Goal: Task Accomplishment & Management: Use online tool/utility

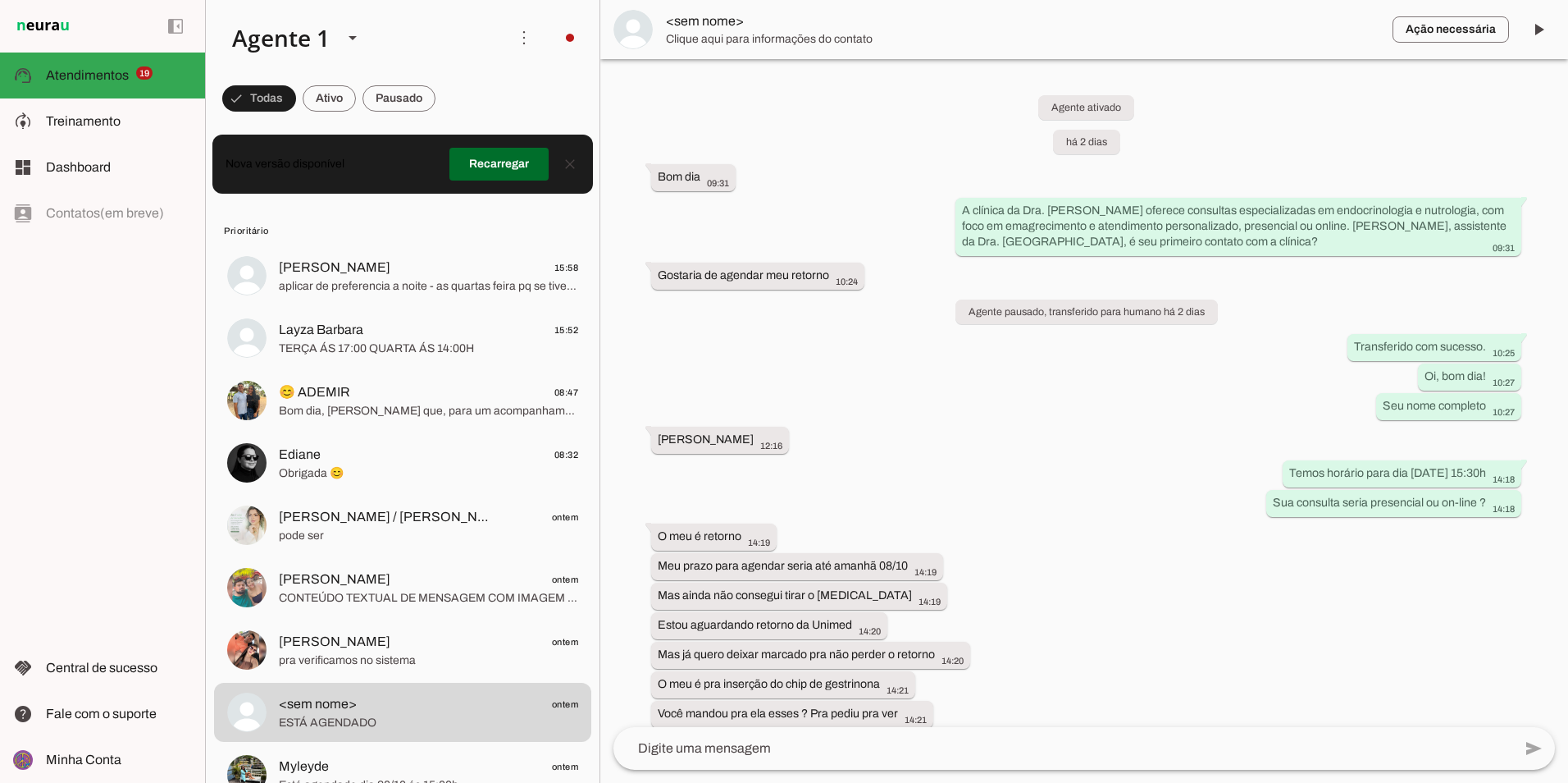
scroll to position [1273, 0]
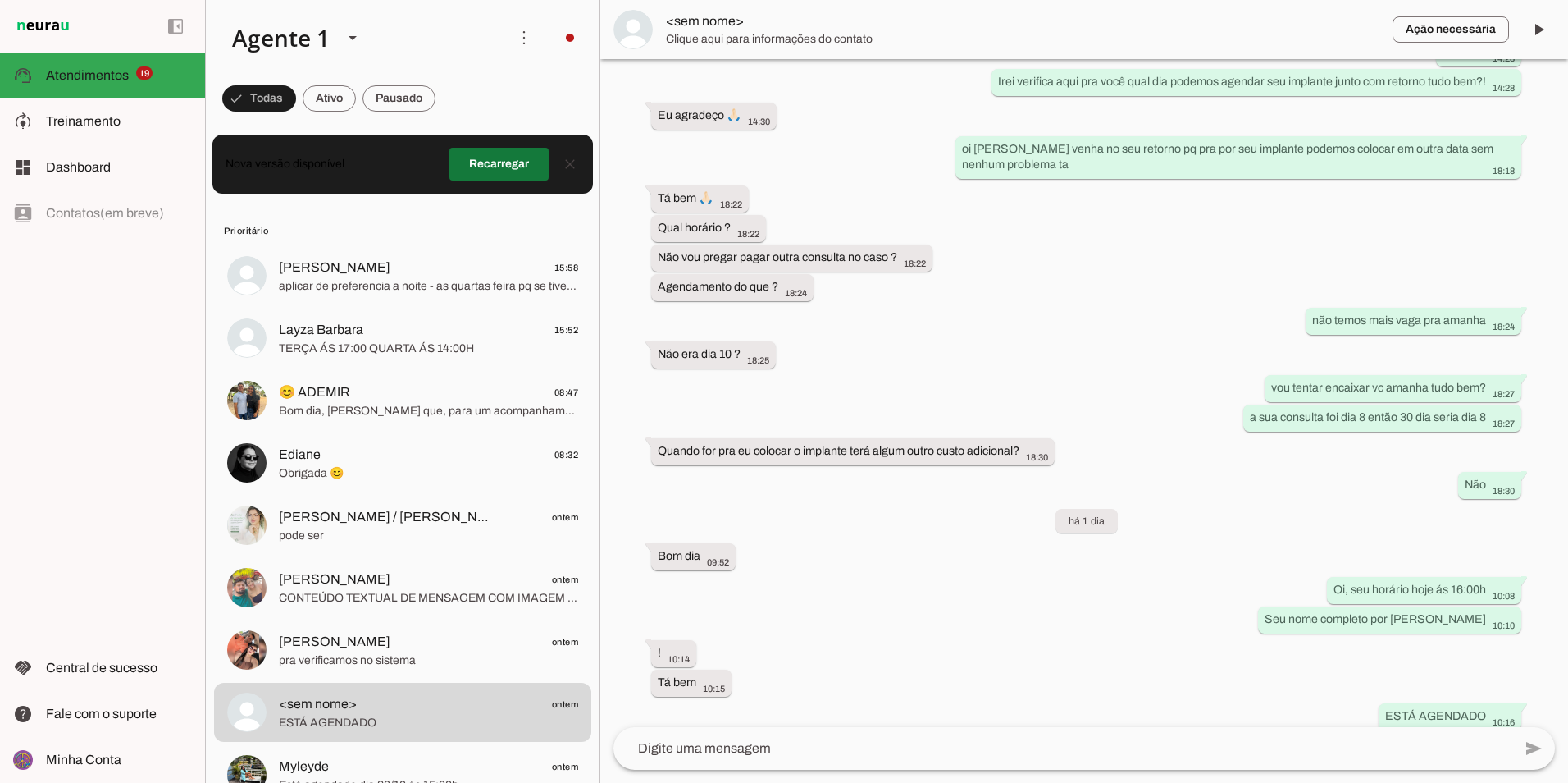
click at [492, 161] on span at bounding box center [499, 163] width 100 height 39
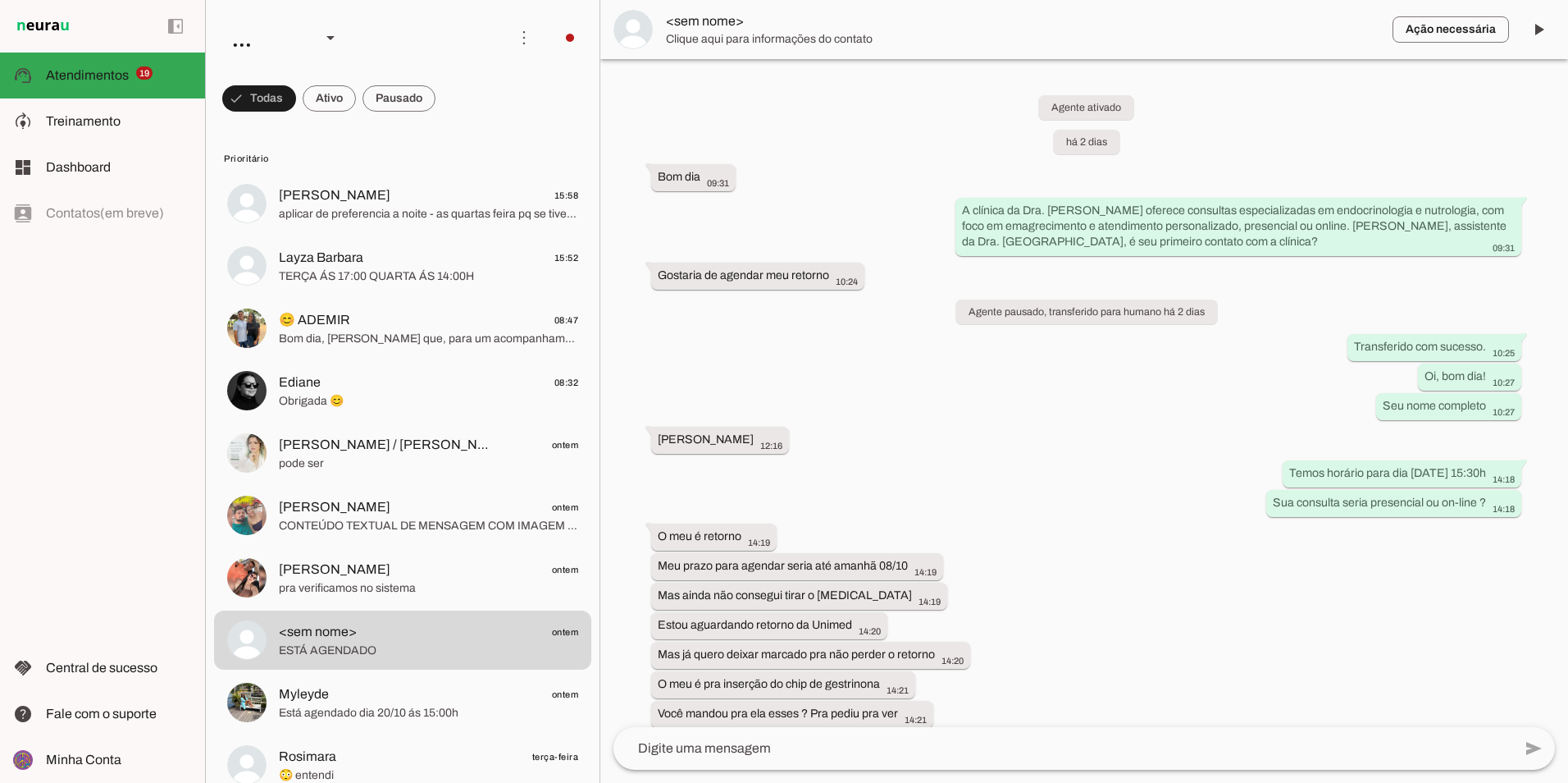
scroll to position [1273, 0]
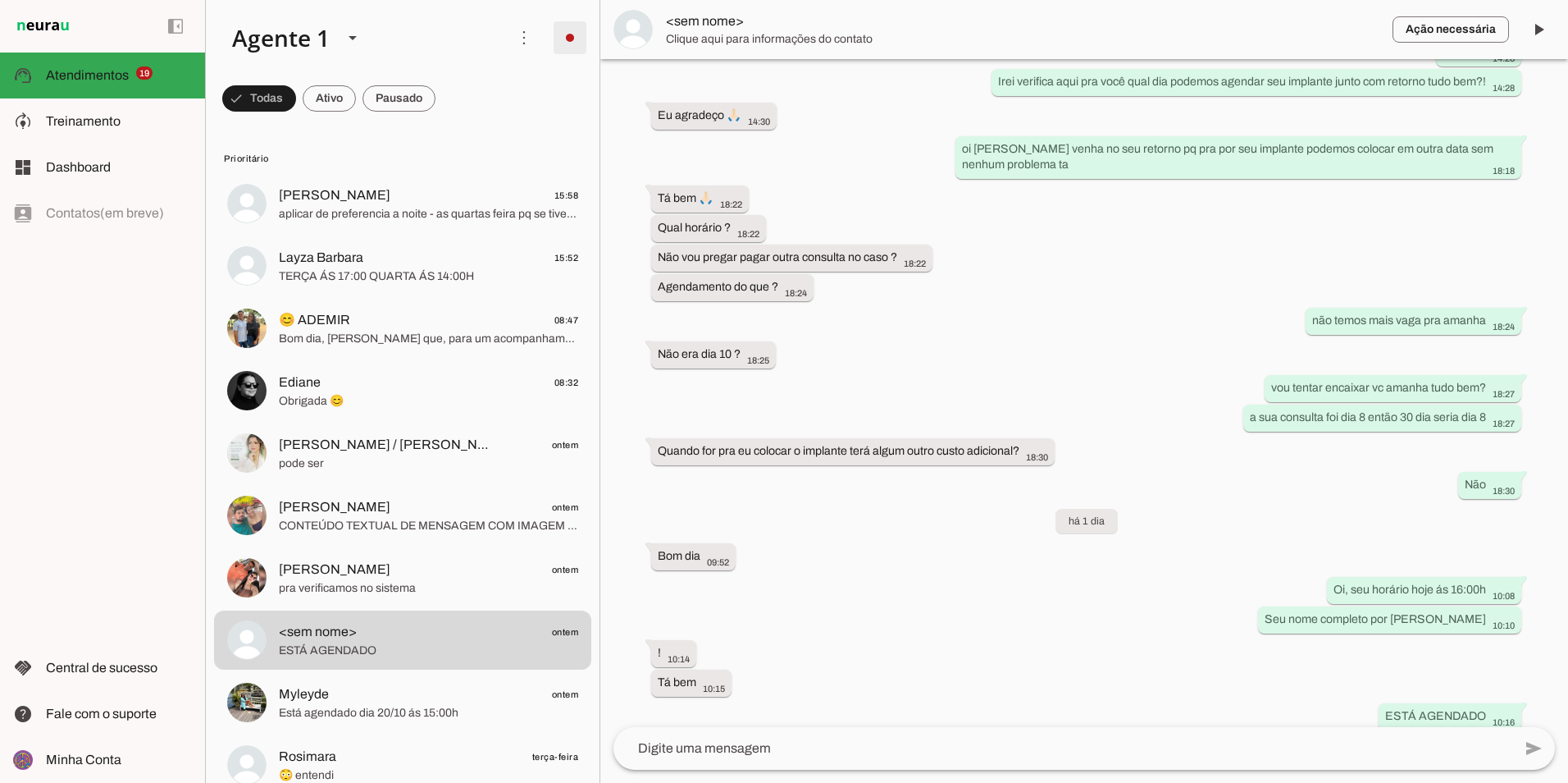
click at [566, 37] on span at bounding box center [570, 37] width 39 height 39
click at [751, 69] on md-item "Integrar com WhatsApp" at bounding box center [798, 100] width 93 height 79
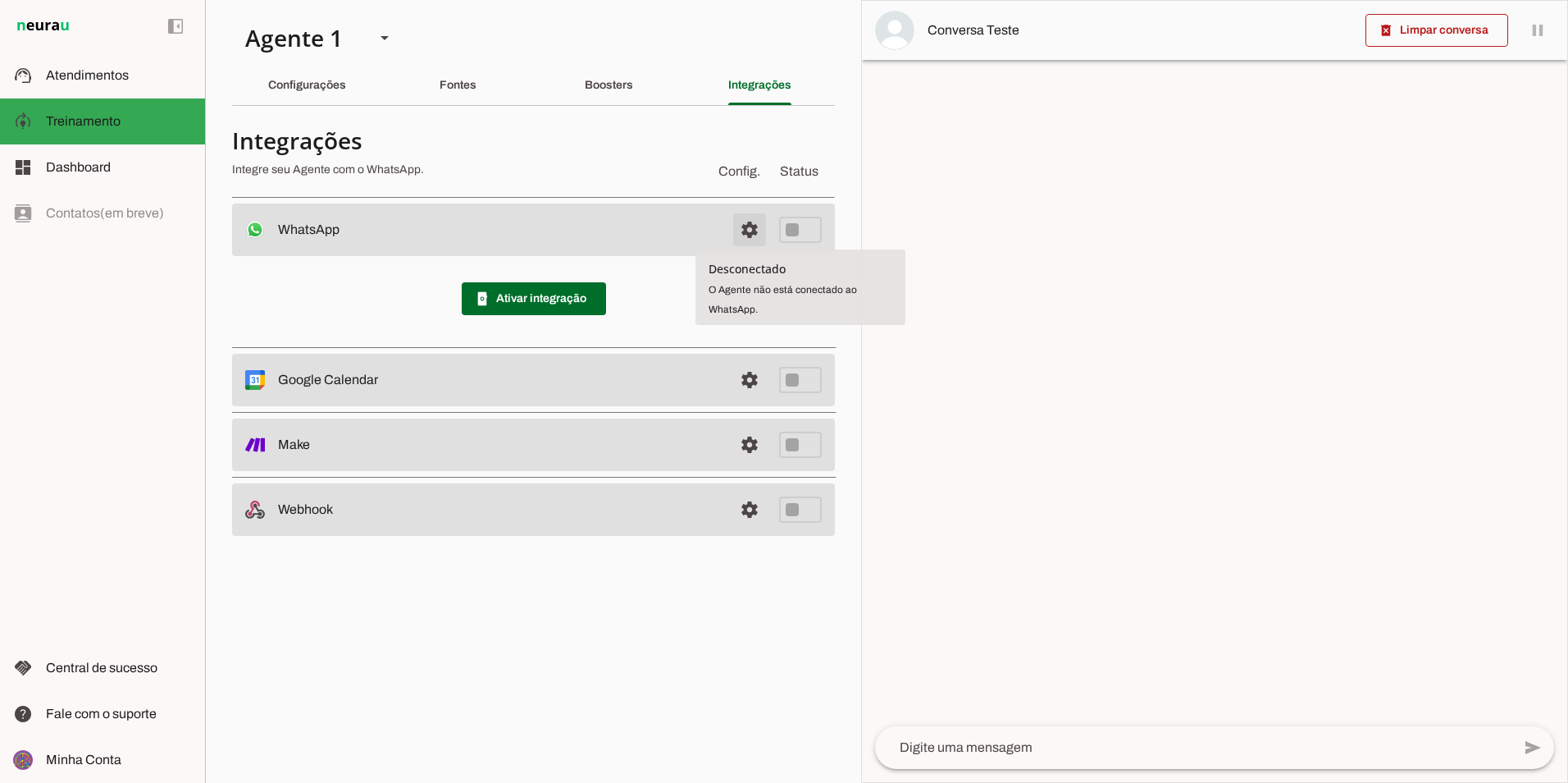
click at [751, 231] on span at bounding box center [749, 229] width 39 height 39
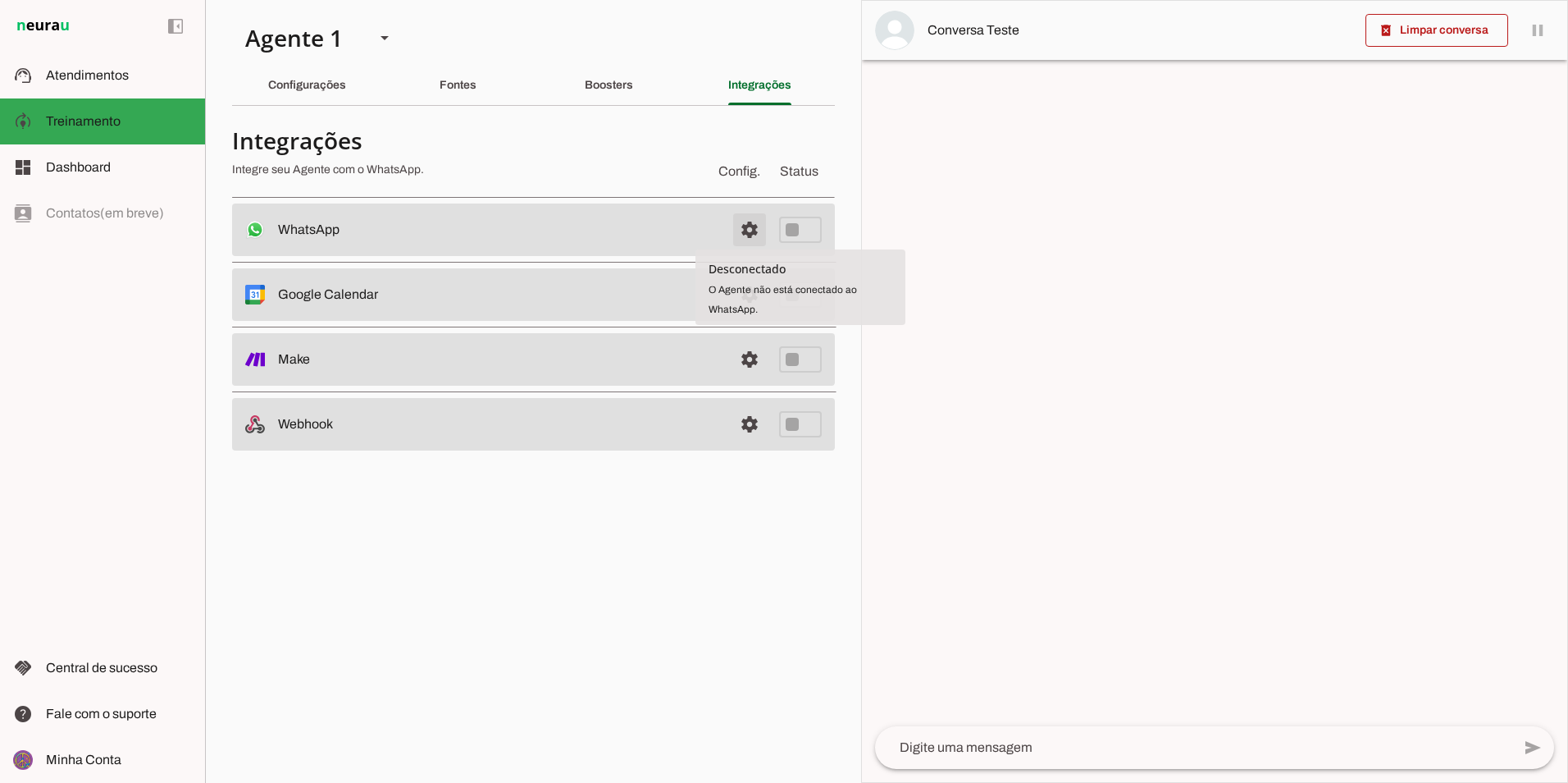
click at [754, 230] on span at bounding box center [749, 229] width 39 height 39
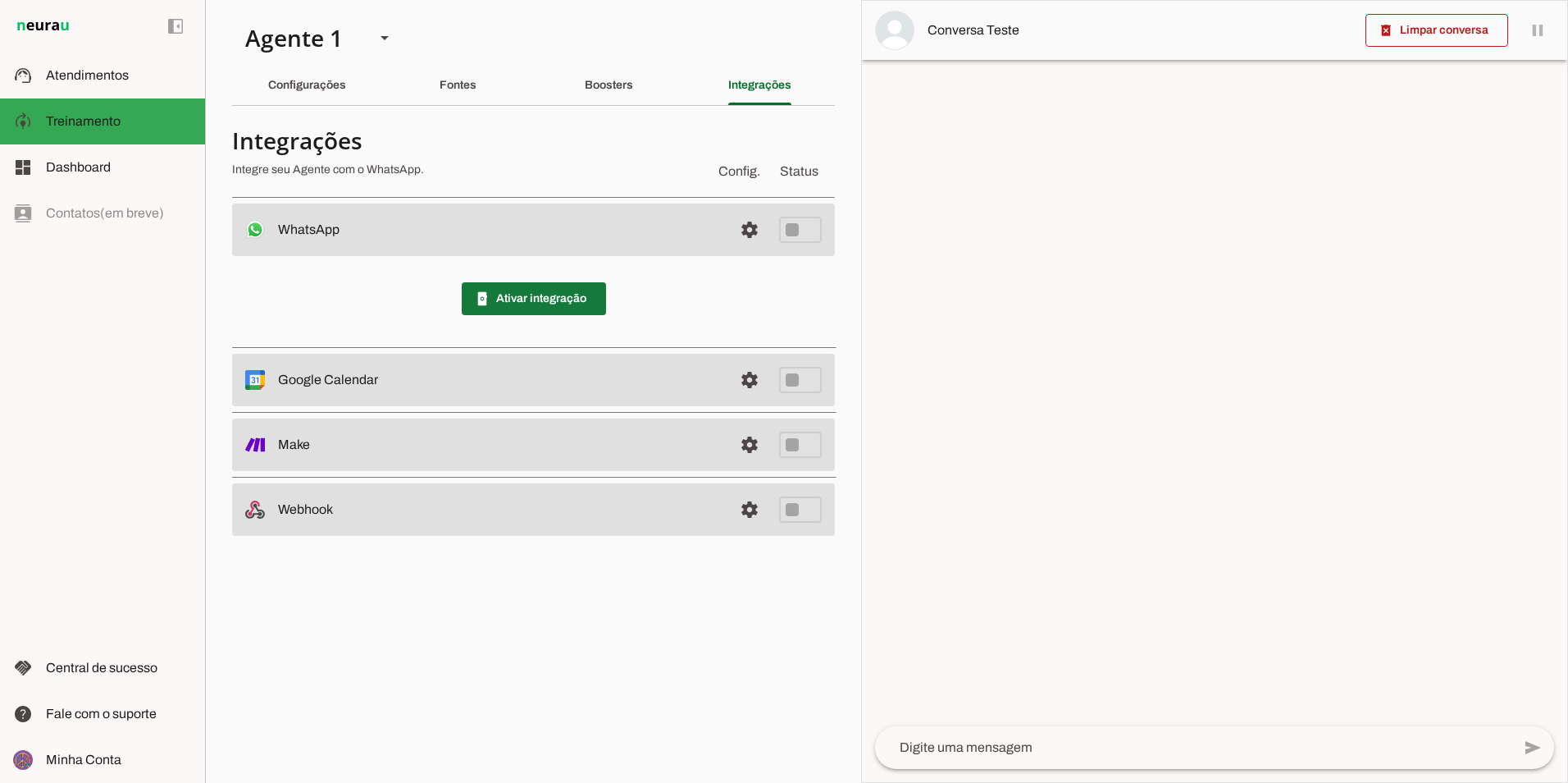
click at [506, 297] on span at bounding box center [534, 298] width 144 height 39
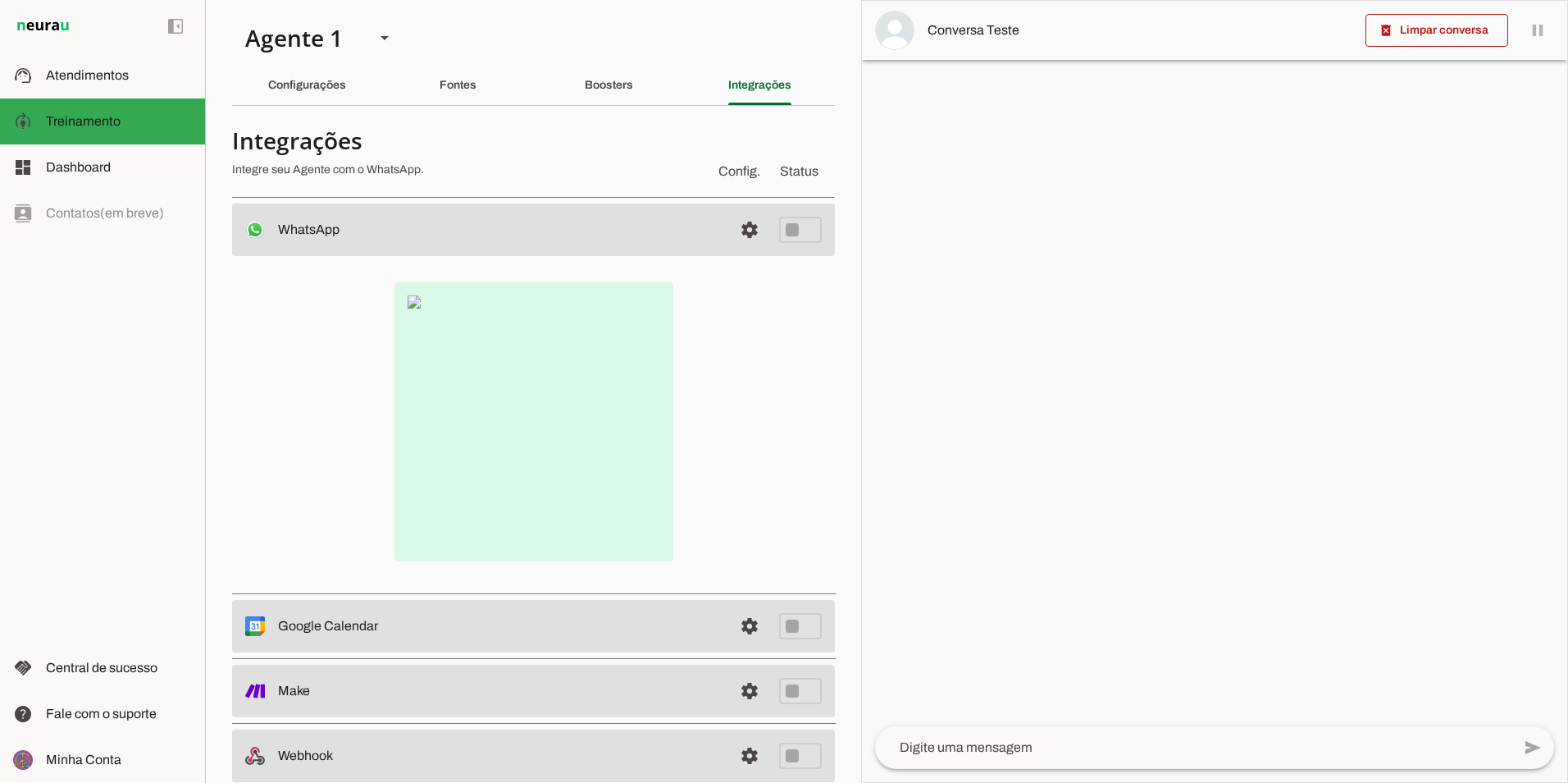
click at [456, 387] on img at bounding box center [534, 421] width 279 height 279
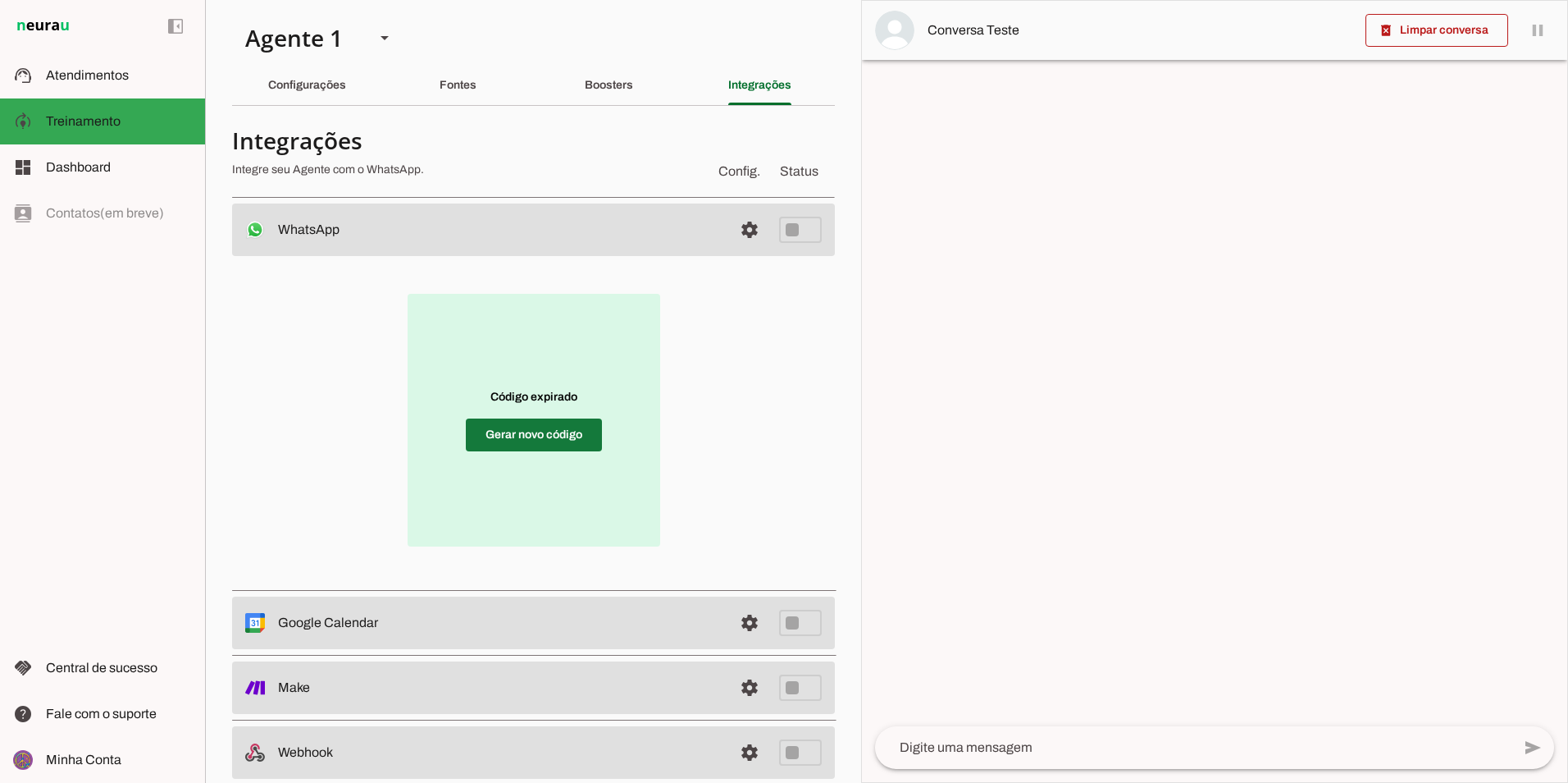
click at [541, 434] on span at bounding box center [534, 435] width 136 height 39
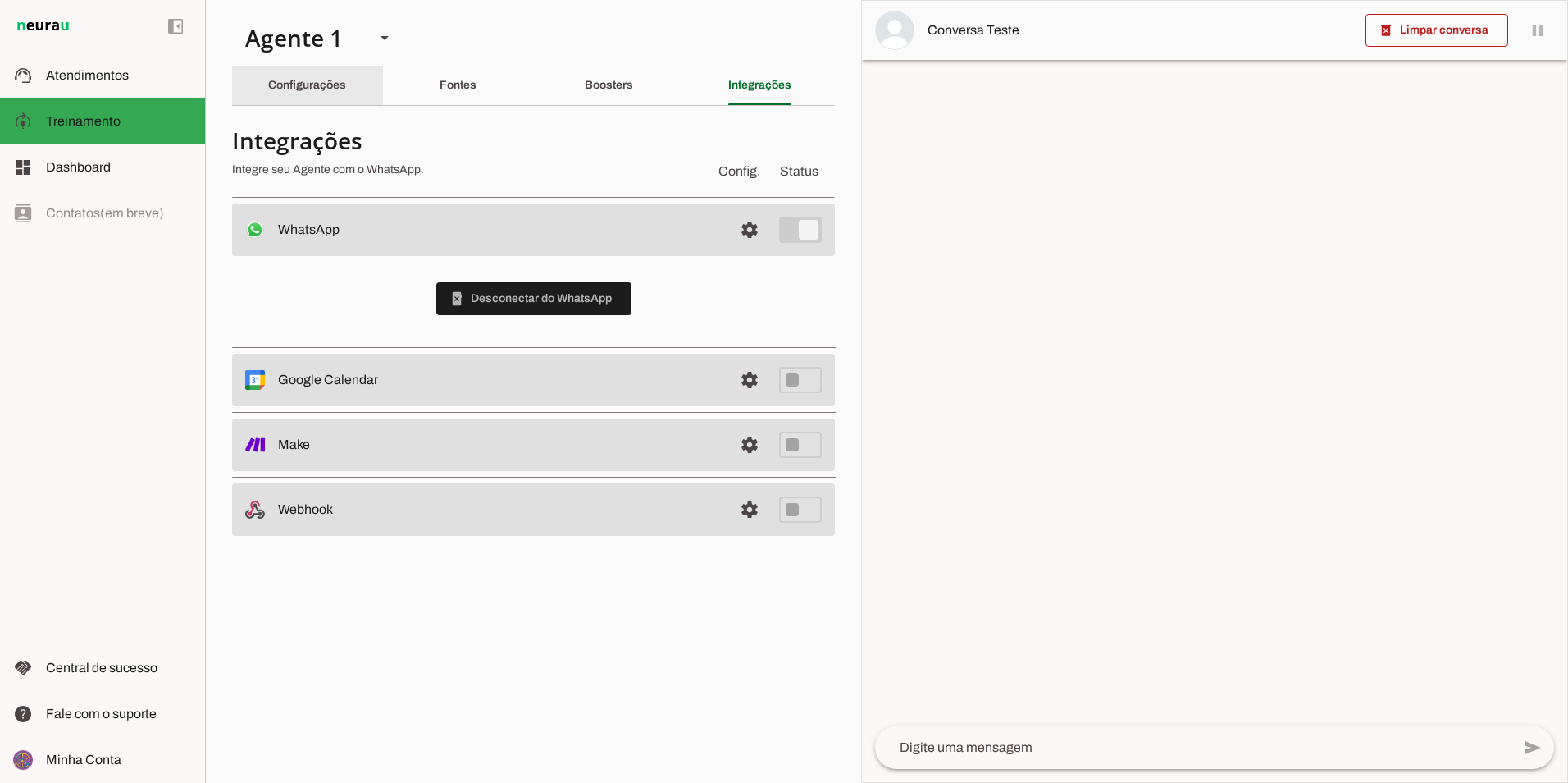
click at [294, 95] on div "Configurações" at bounding box center [307, 85] width 78 height 39
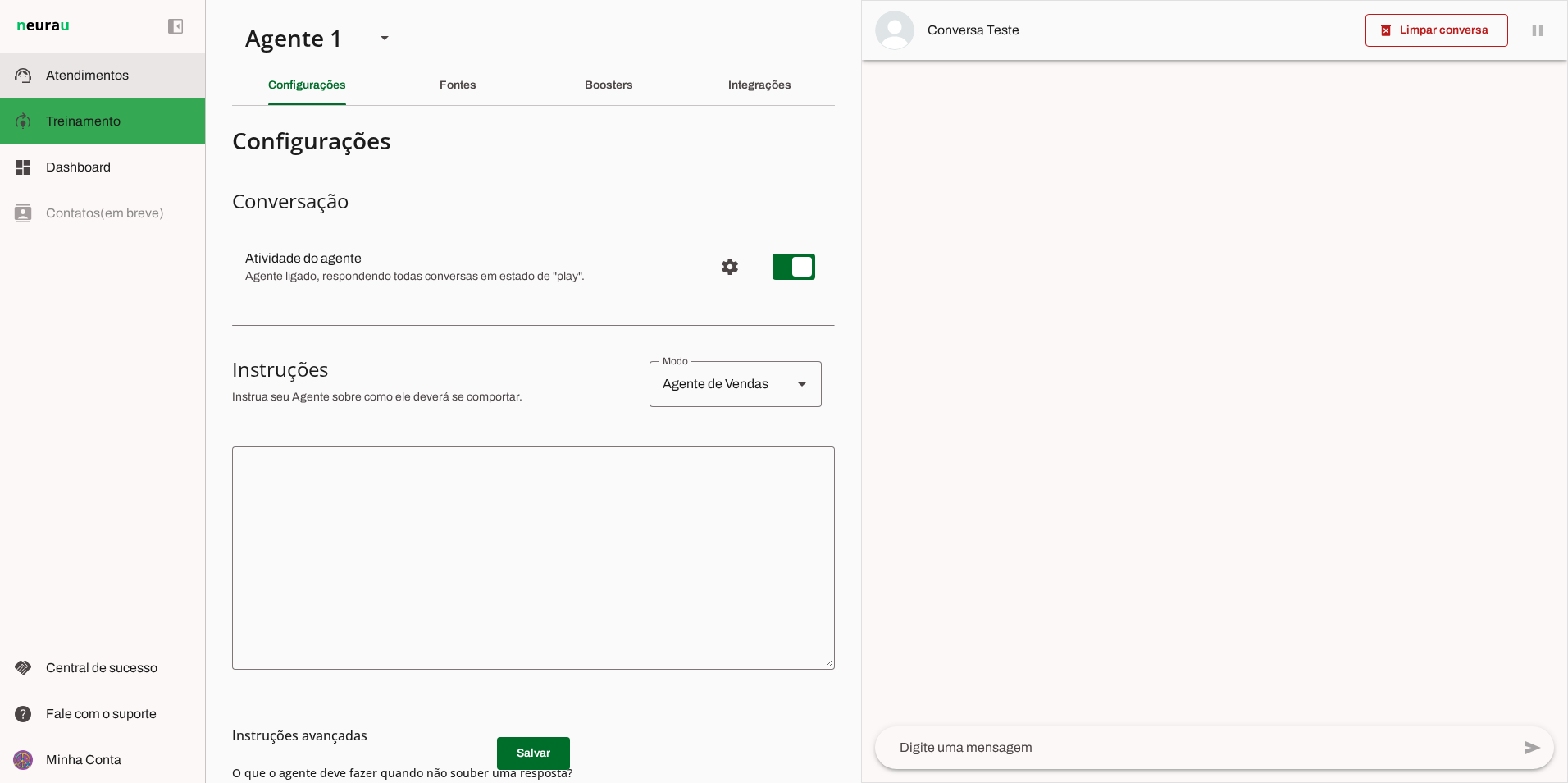
click at [133, 71] on slot at bounding box center [119, 75] width 146 height 20
